Goal: Task Accomplishment & Management: Manage account settings

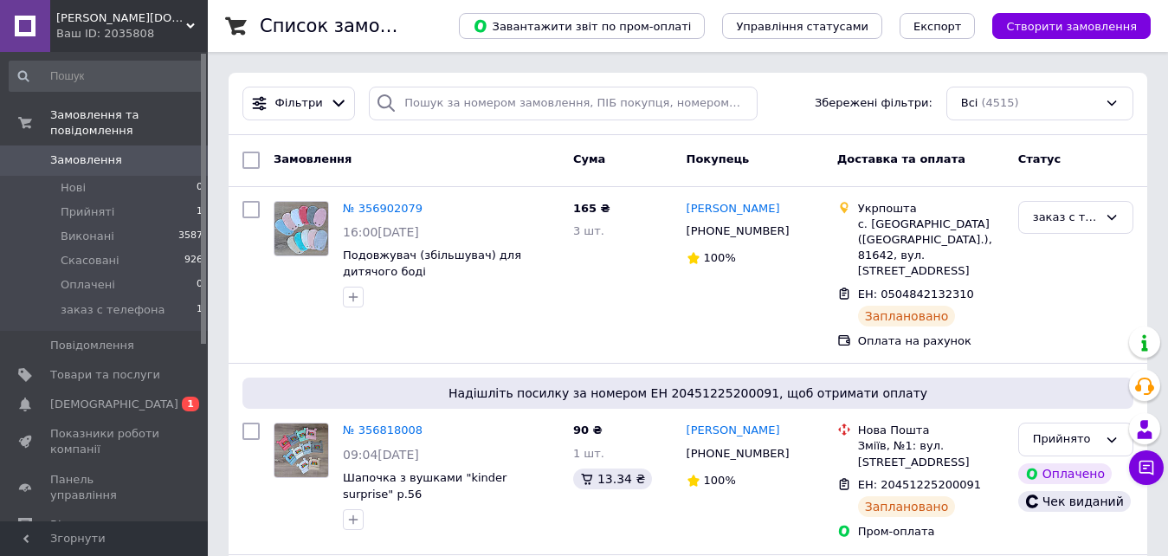
click at [80, 152] on span "Замовлення" at bounding box center [86, 160] width 72 height 16
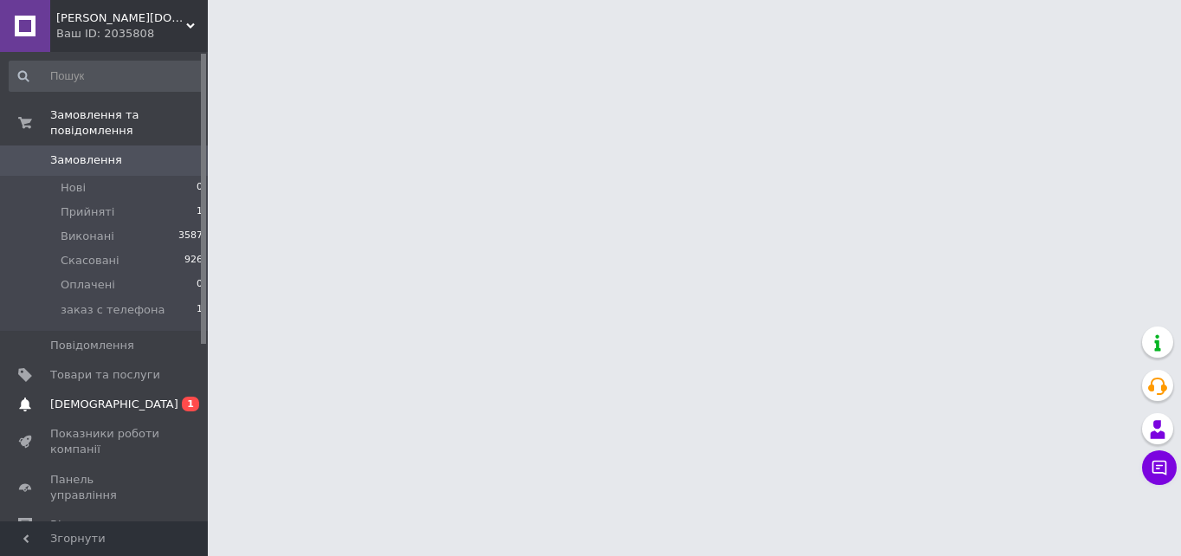
click at [101, 396] on span "[DEMOGRAPHIC_DATA]" at bounding box center [114, 404] width 128 height 16
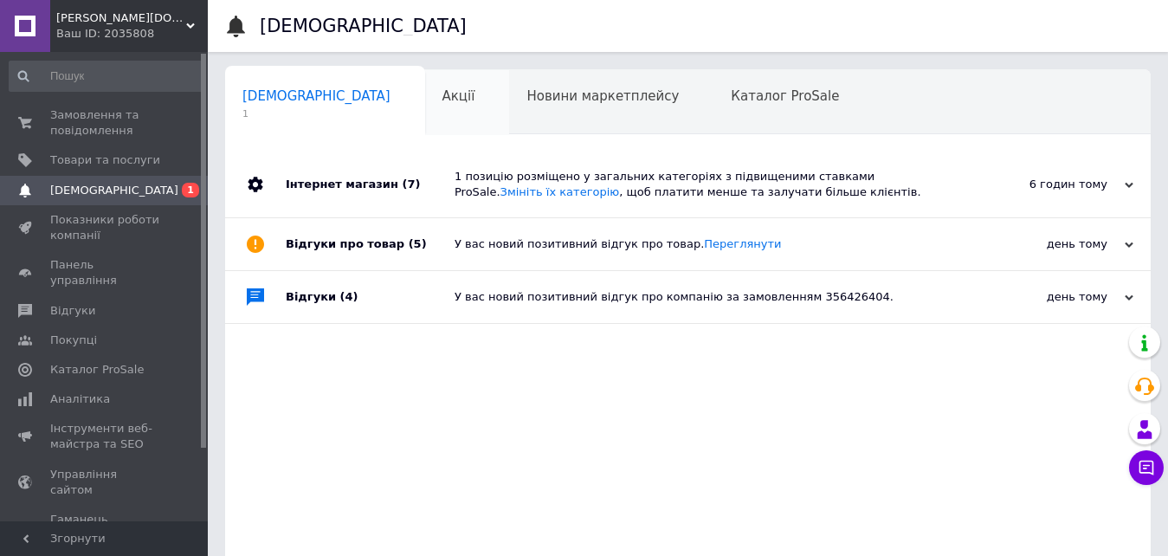
click at [442, 94] on span "Акції" at bounding box center [458, 96] width 33 height 16
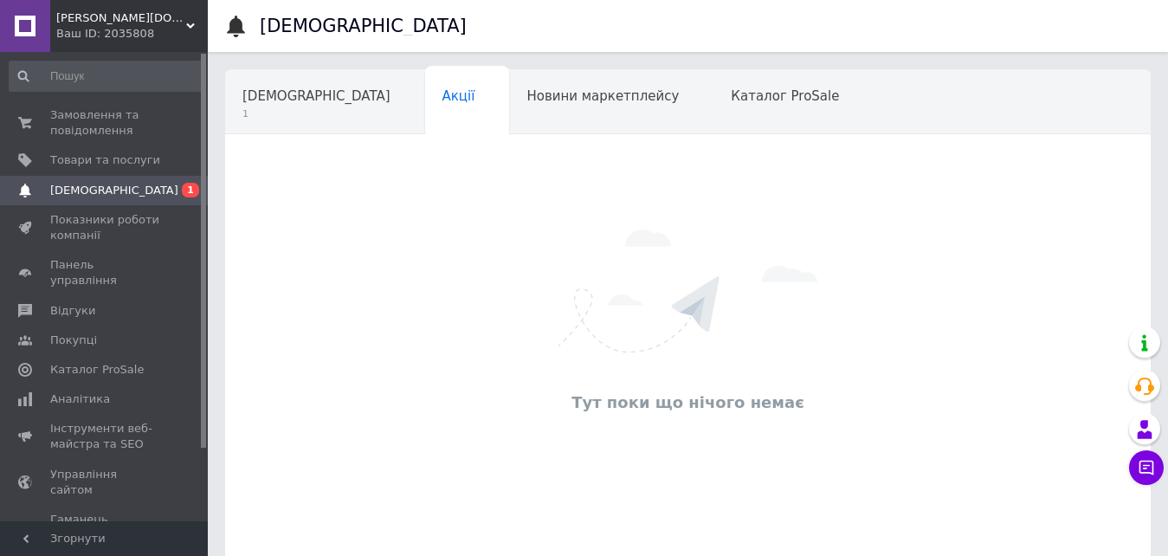
click at [531, 105] on div "Новини маркетплейсу" at bounding box center [611, 103] width 204 height 66
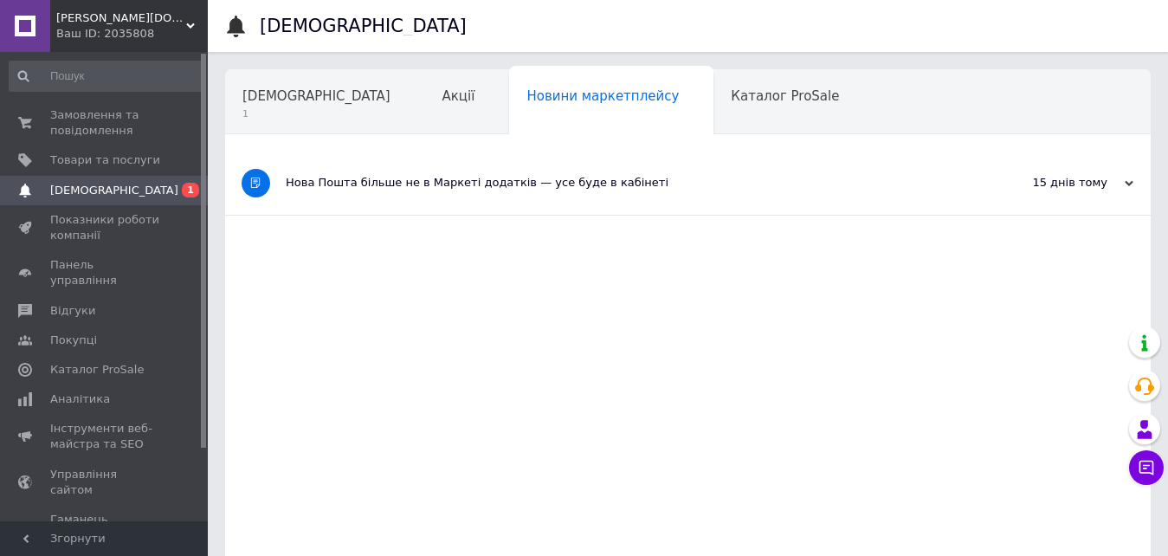
click at [703, 184] on div "Нова Пошта більше не в Маркеті додатків — усе буде в кабінеті" at bounding box center [623, 183] width 674 height 16
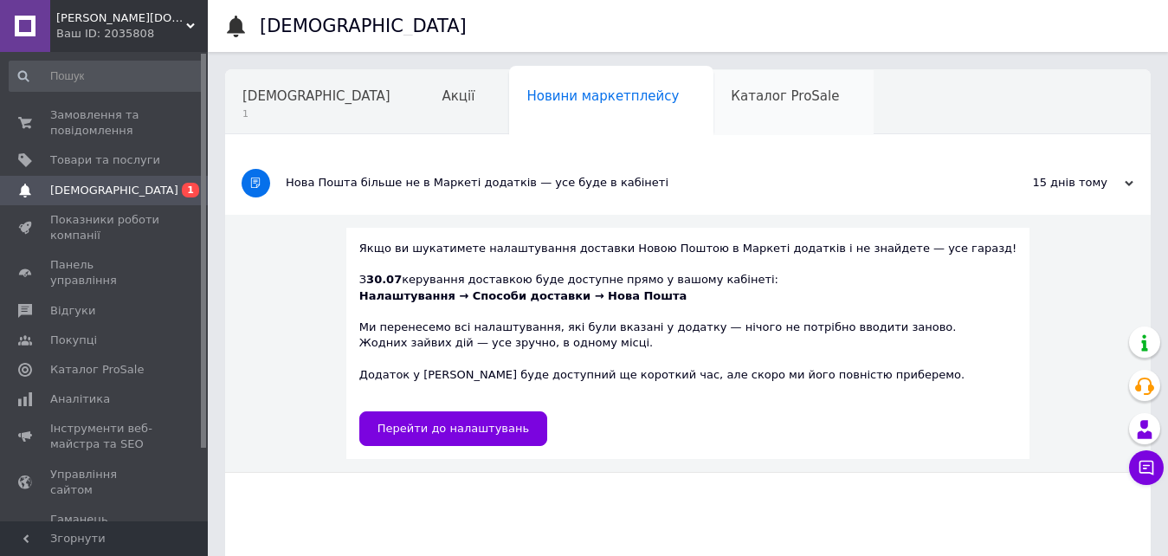
click at [713, 86] on div "Каталог ProSale" at bounding box center [793, 103] width 160 height 66
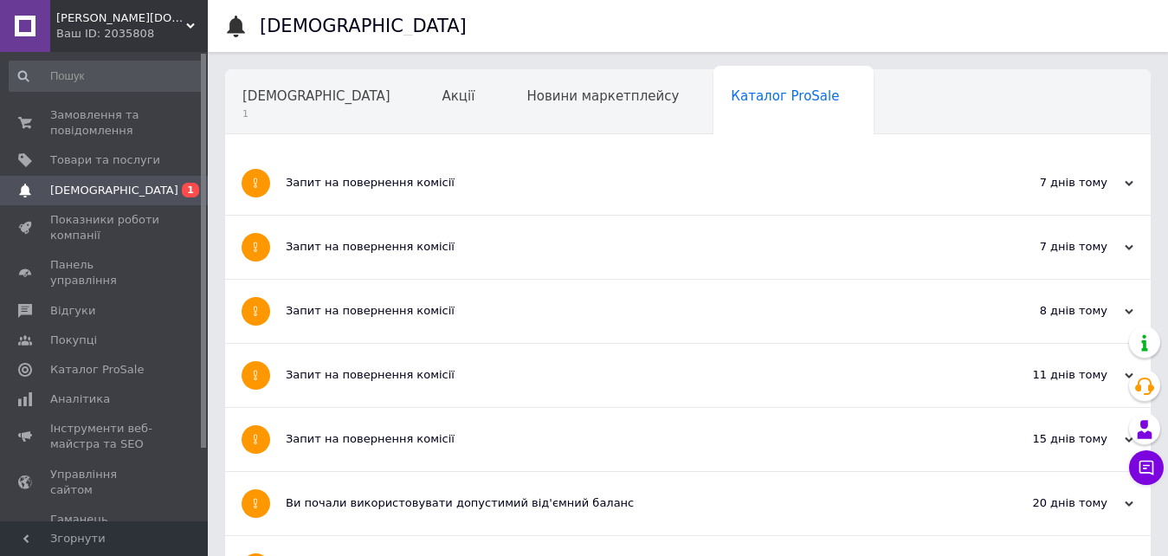
click at [380, 154] on span "Навчання та заходи" at bounding box center [311, 162] width 138 height 16
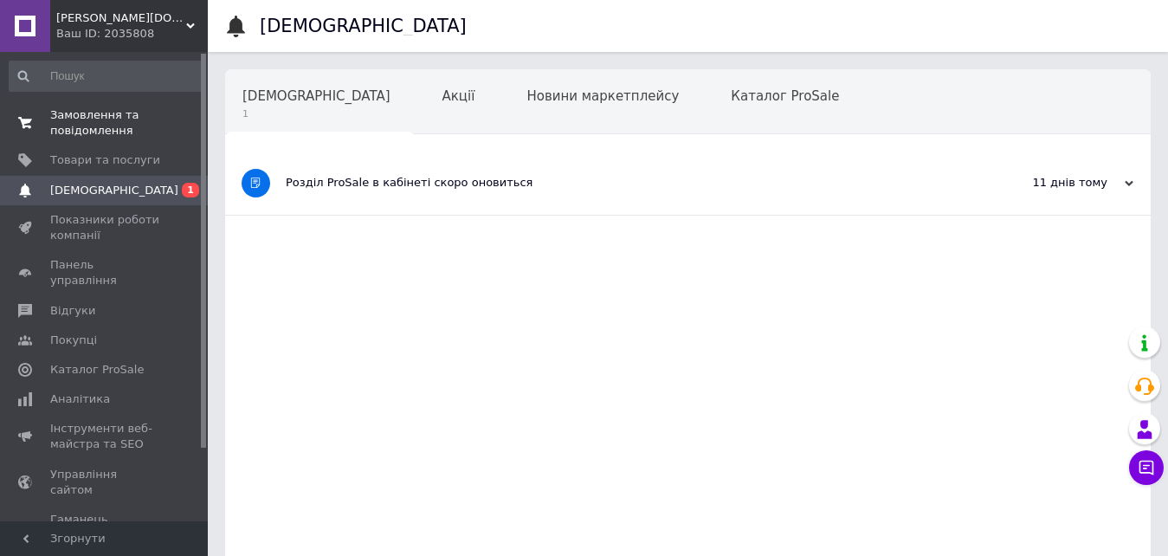
click at [87, 111] on span "Замовлення та повідомлення" at bounding box center [105, 122] width 110 height 31
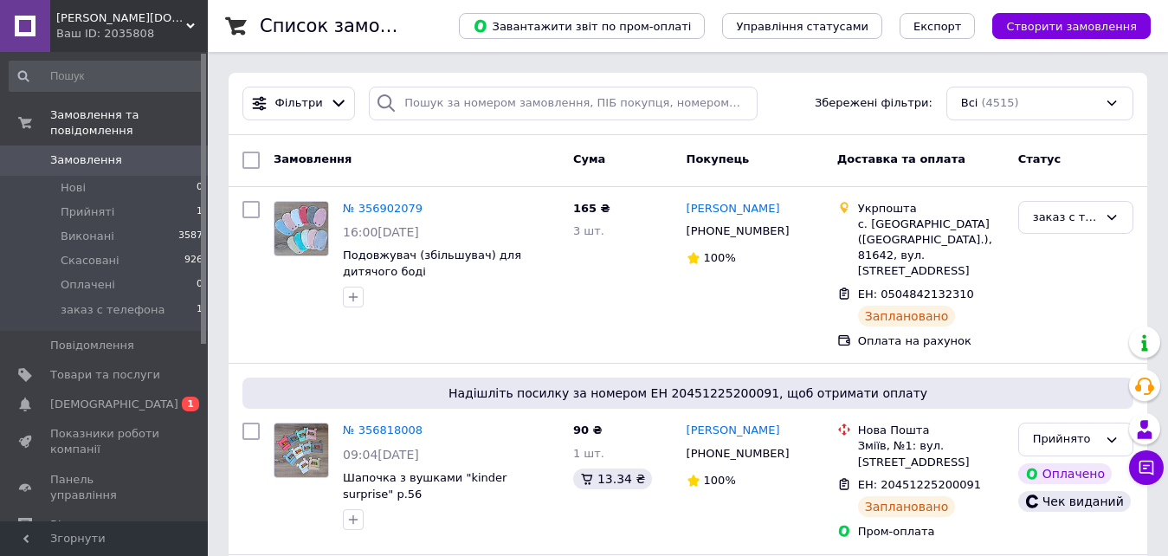
click at [106, 152] on span "Замовлення" at bounding box center [86, 160] width 72 height 16
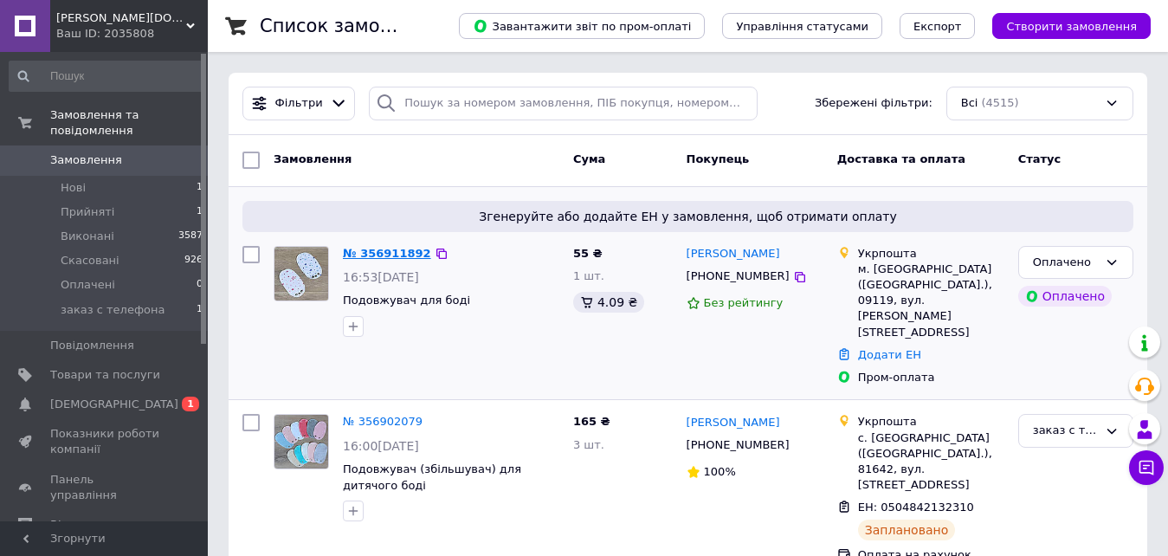
click at [398, 248] on link "№ 356911892" at bounding box center [387, 253] width 88 height 13
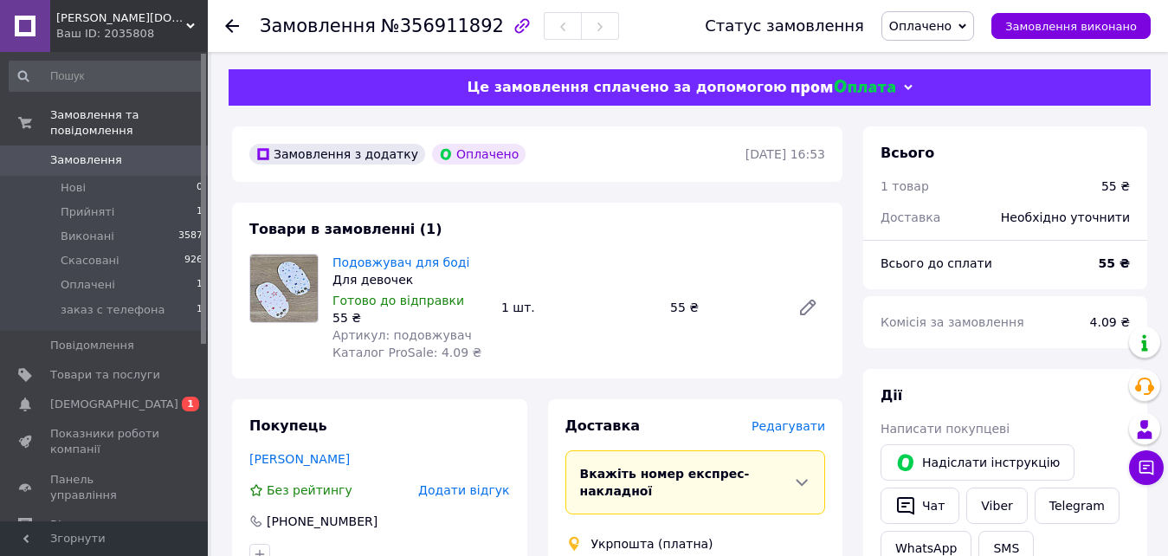
click at [111, 152] on span "Замовлення" at bounding box center [86, 160] width 72 height 16
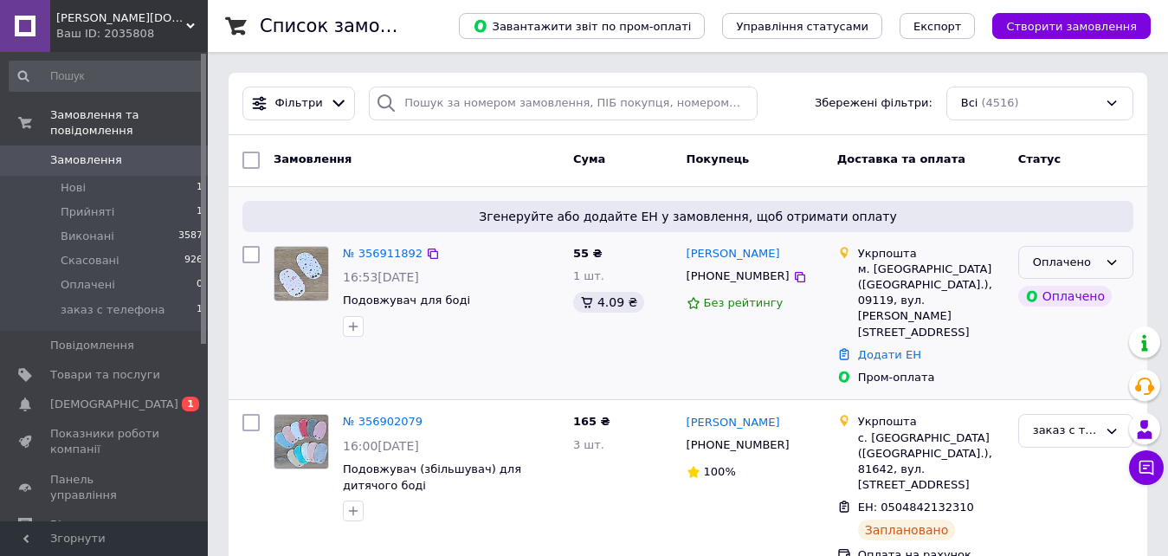
click at [1107, 263] on icon at bounding box center [1111, 262] width 14 height 14
click at [1062, 302] on li "Прийнято" at bounding box center [1075, 298] width 113 height 32
